Goal: Task Accomplishment & Management: Use online tool/utility

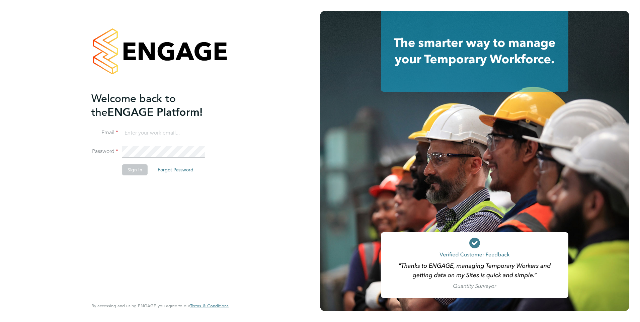
type input "george@mmpconsultancy.co.uk"
click at [130, 171] on button "Sign In" at bounding box center [134, 169] width 25 height 11
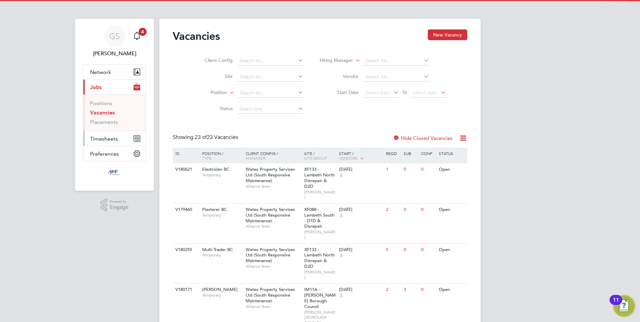
click at [109, 139] on span "Timesheets" at bounding box center [104, 138] width 28 height 6
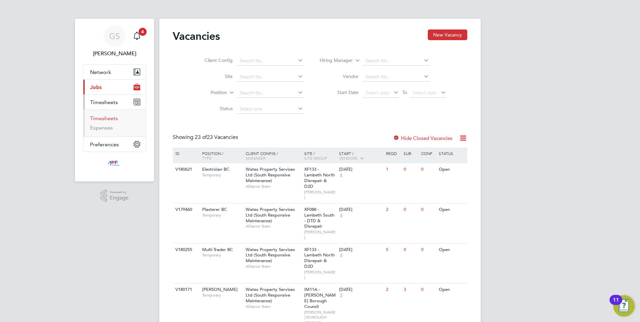
click at [104, 118] on link "Timesheets" at bounding box center [104, 118] width 28 height 6
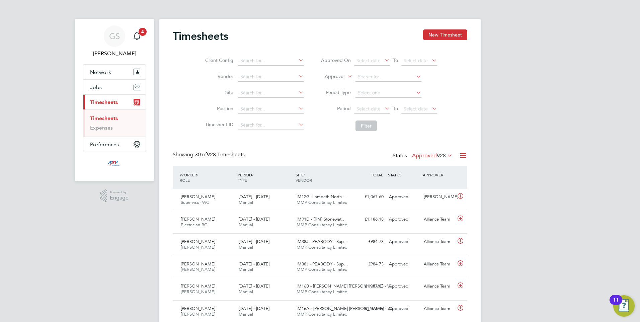
click at [462, 157] on icon at bounding box center [463, 155] width 8 height 8
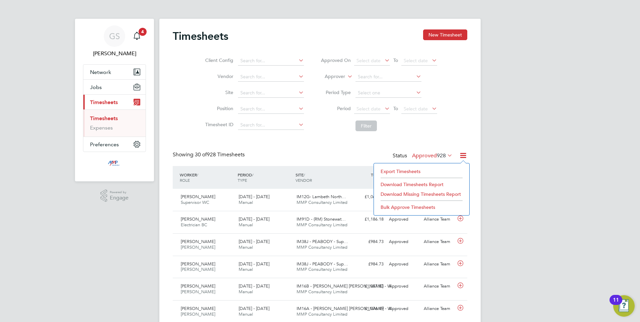
click at [404, 172] on li "Export Timesheets" at bounding box center [421, 171] width 89 height 9
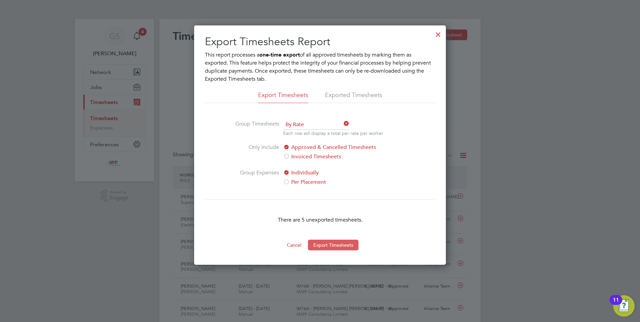
click at [329, 246] on button "Export Timesheets" at bounding box center [333, 245] width 51 height 11
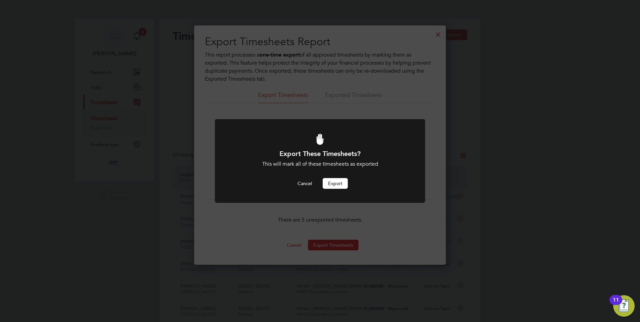
click at [334, 186] on button "Export" at bounding box center [335, 183] width 25 height 11
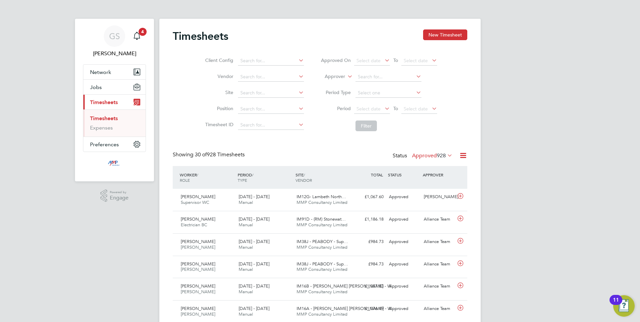
scroll to position [33, 0]
